Goal: Register for event/course

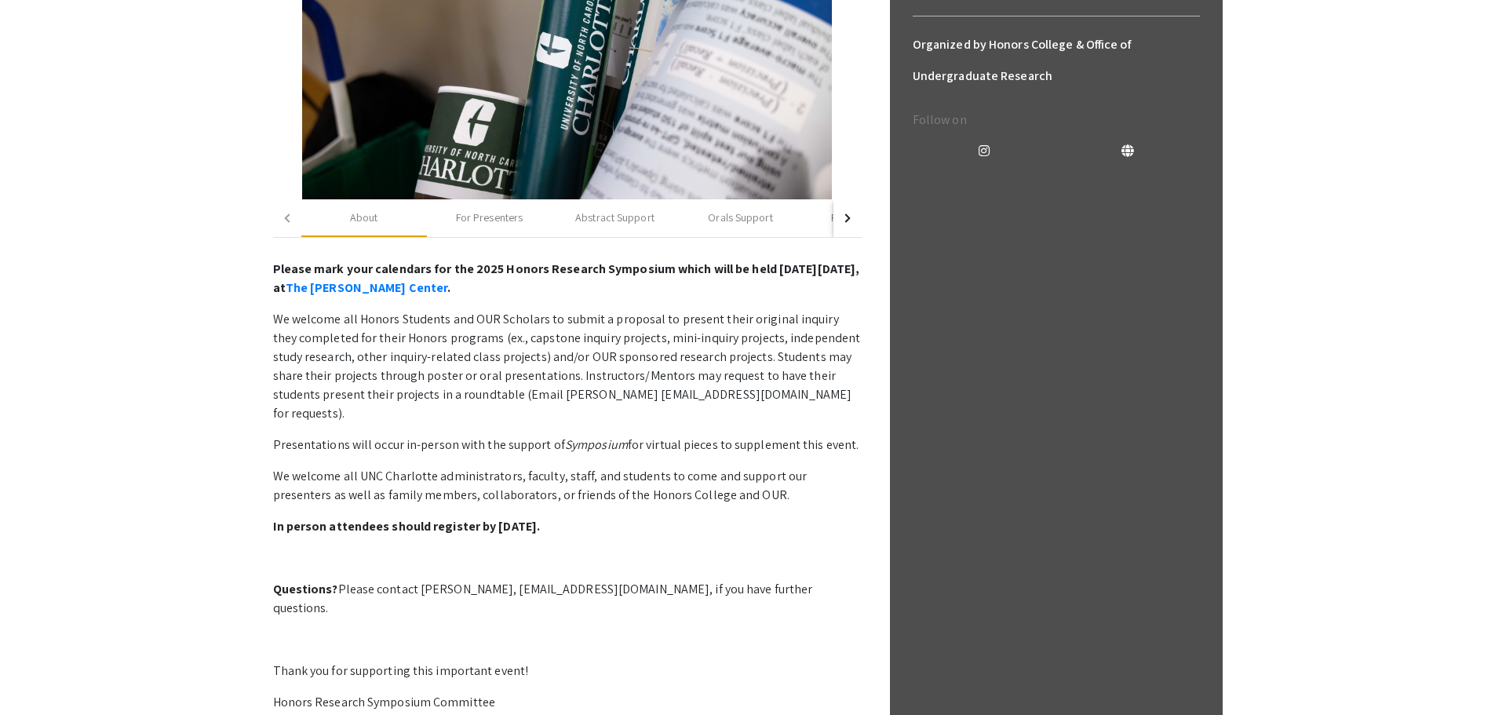
scroll to position [392, 0]
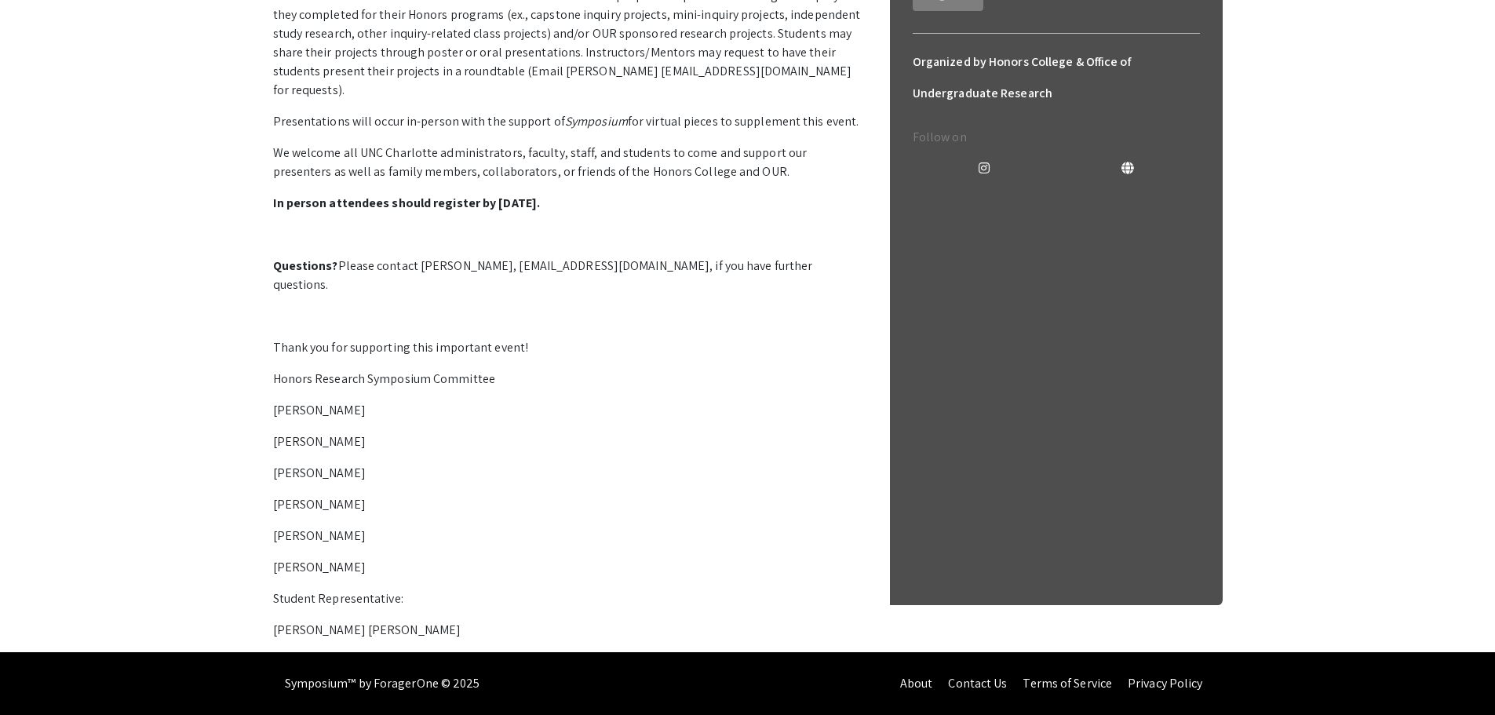
scroll to position [366, 0]
